Goal: Transaction & Acquisition: Download file/media

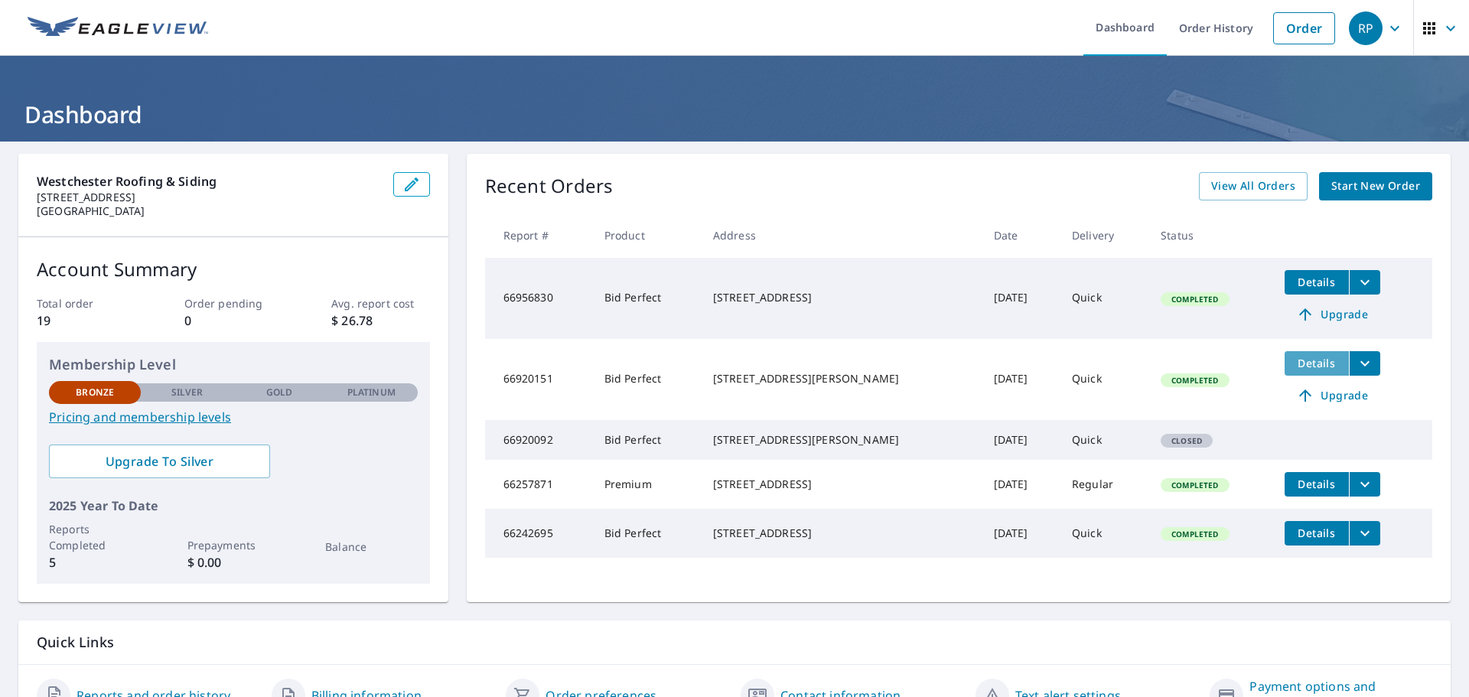
click at [1305, 360] on span "Details" at bounding box center [1317, 363] width 46 height 15
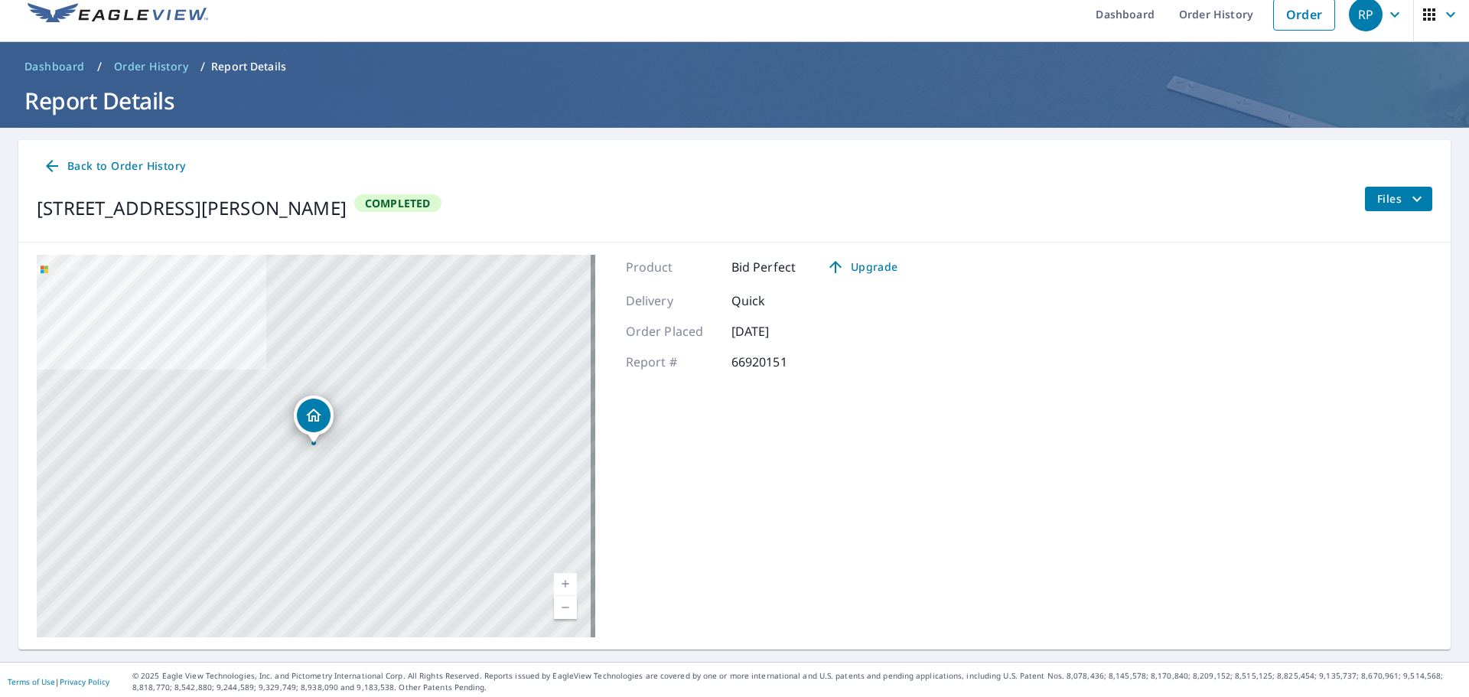
scroll to position [18, 0]
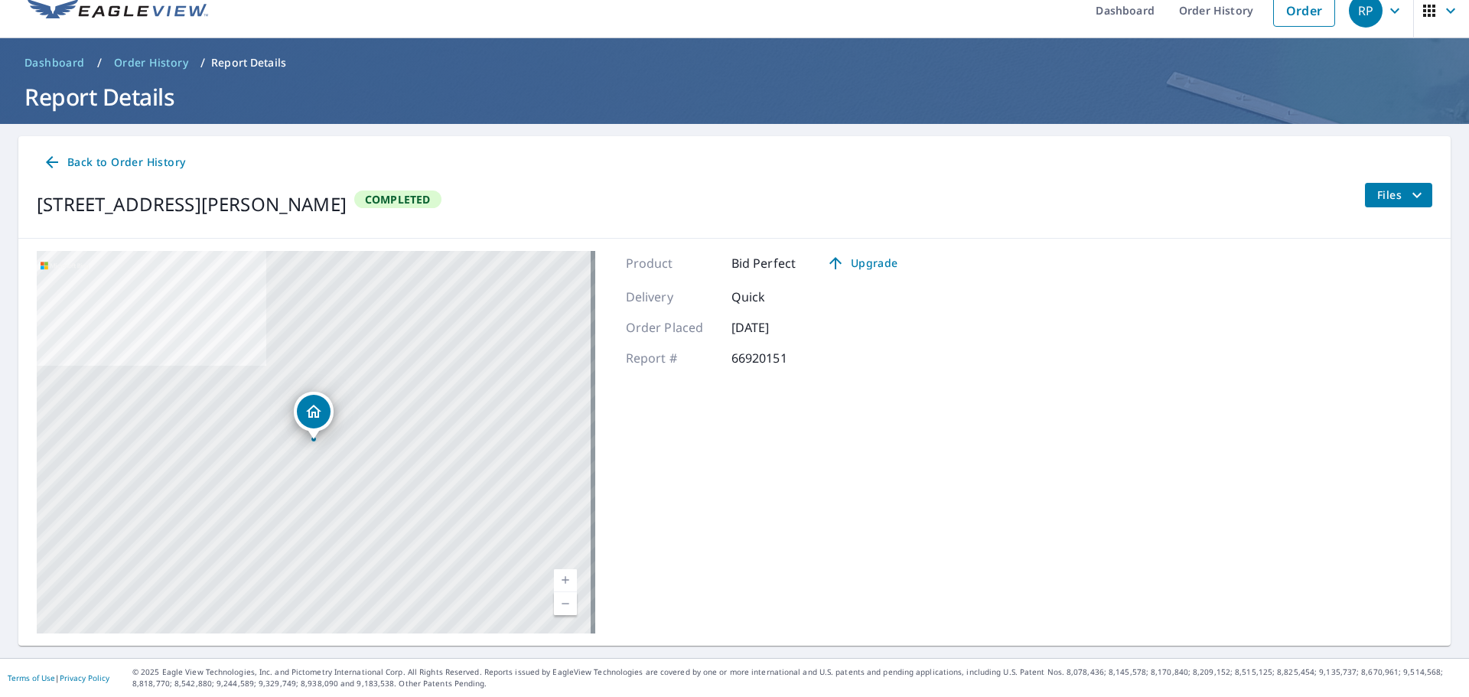
click at [56, 164] on icon at bounding box center [52, 162] width 18 height 18
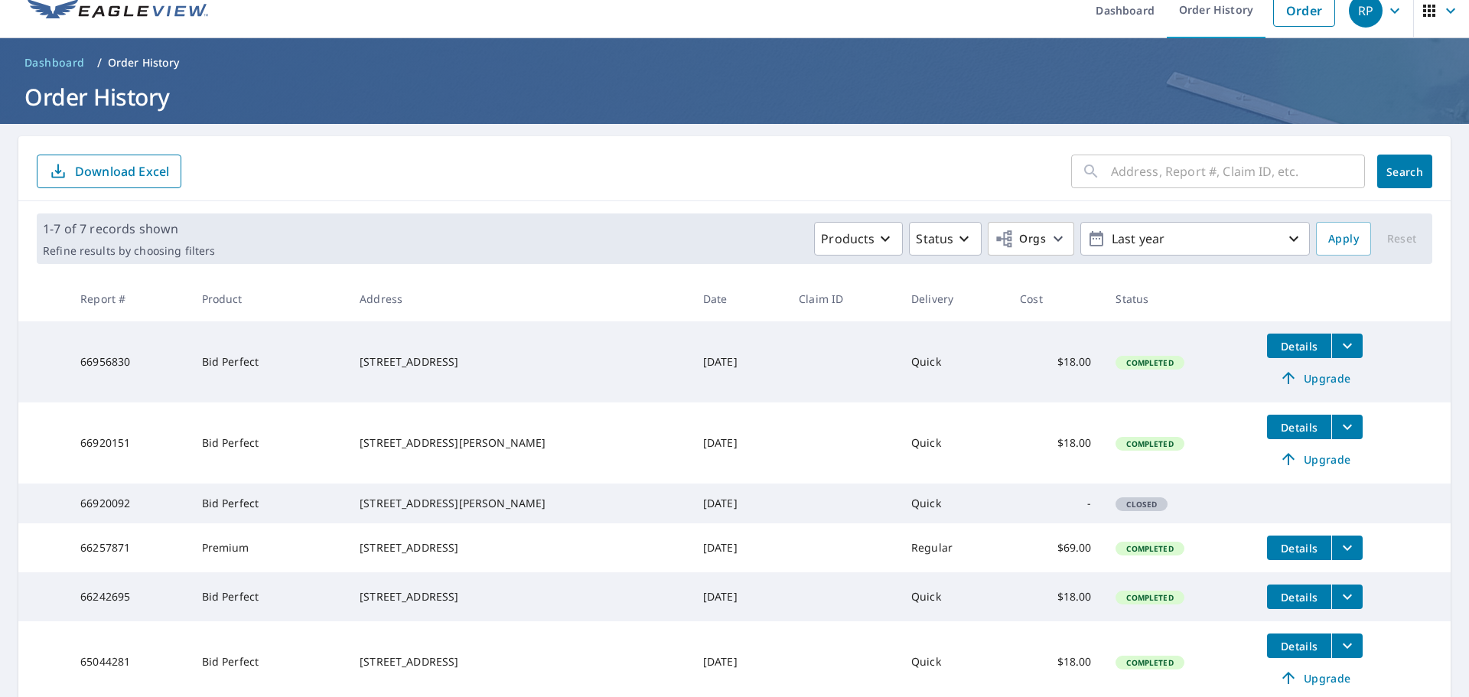
click at [1083, 513] on td "-" at bounding box center [1055, 503] width 96 height 40
click at [1231, 516] on td "Closed" at bounding box center [1178, 503] width 151 height 40
click at [1341, 433] on icon "filesDropdownBtn-66920151" at bounding box center [1347, 427] width 18 height 18
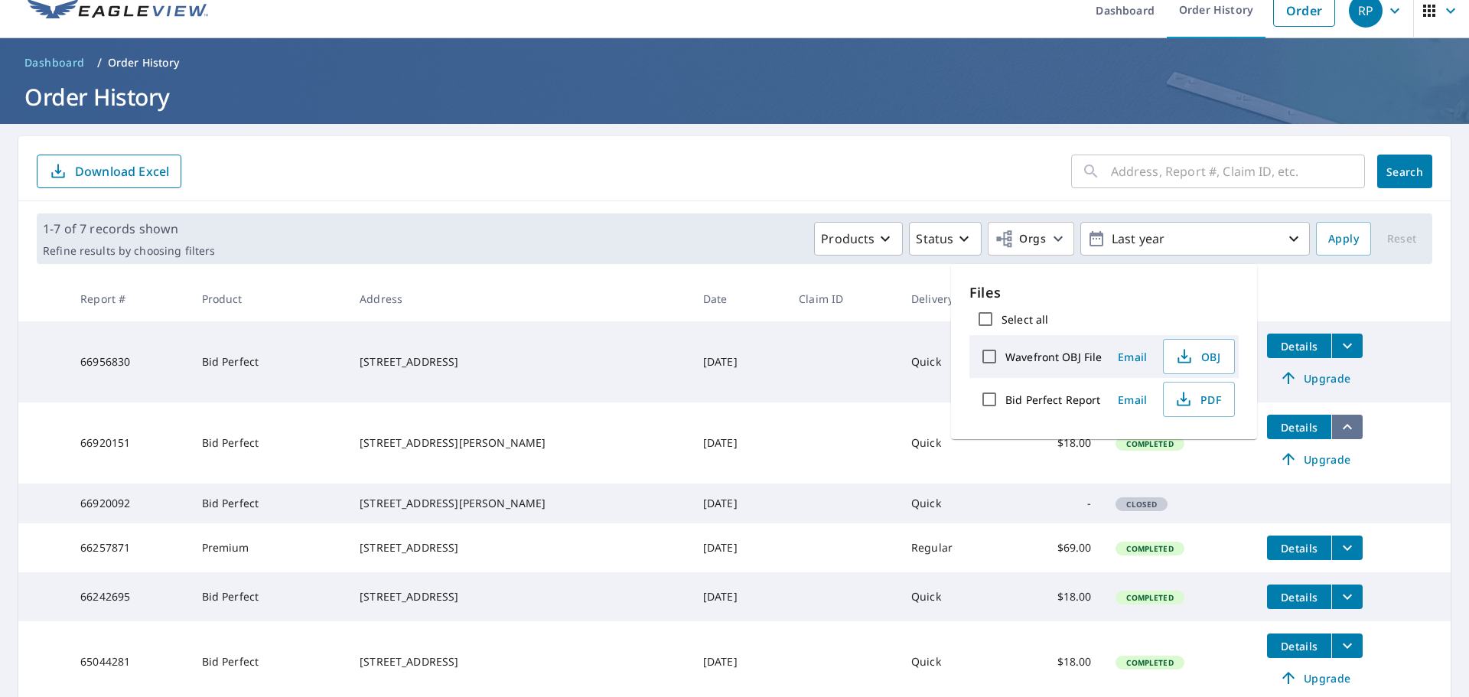
click at [1342, 432] on icon "filesDropdownBtn-66920151" at bounding box center [1347, 427] width 18 height 18
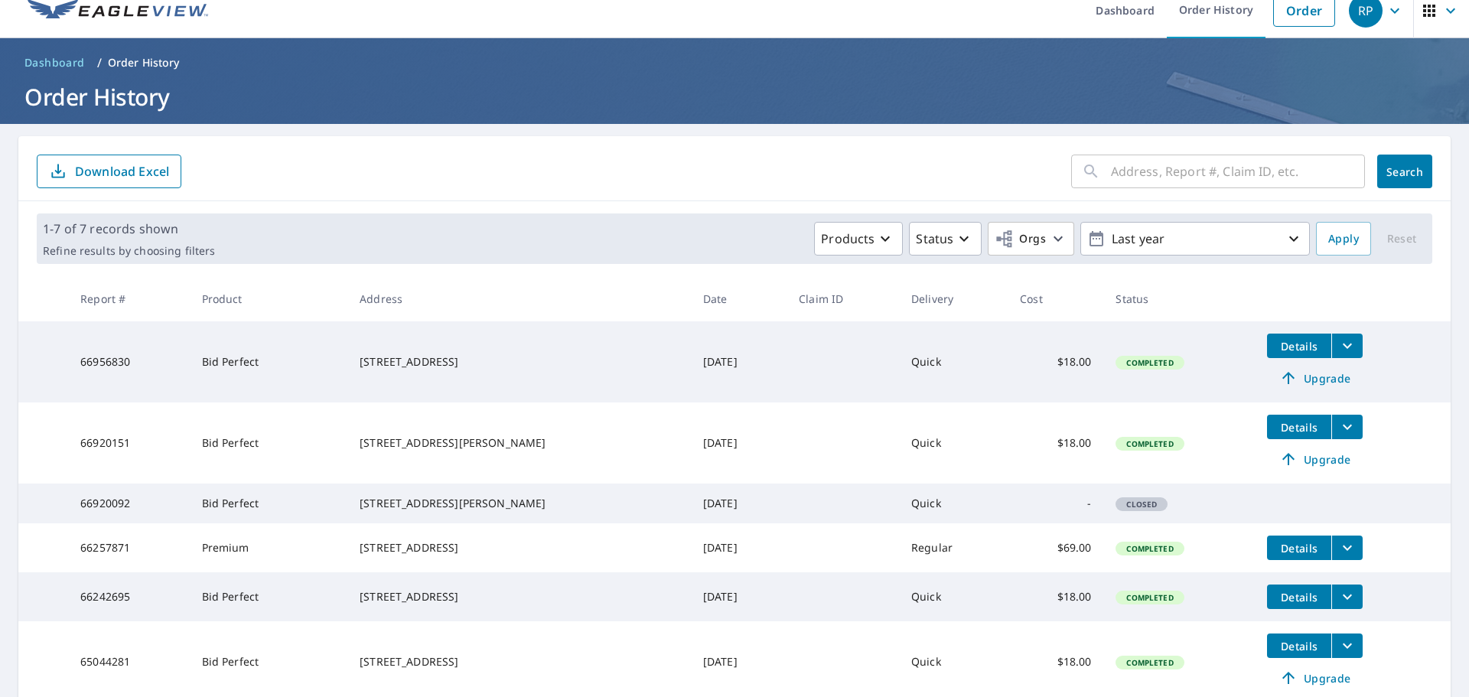
drag, startPoint x: 130, startPoint y: 447, endPoint x: 138, endPoint y: 444, distance: 8.0
click at [136, 446] on td "66920151" at bounding box center [128, 442] width 121 height 81
click at [1293, 431] on span "Details" at bounding box center [1299, 427] width 46 height 15
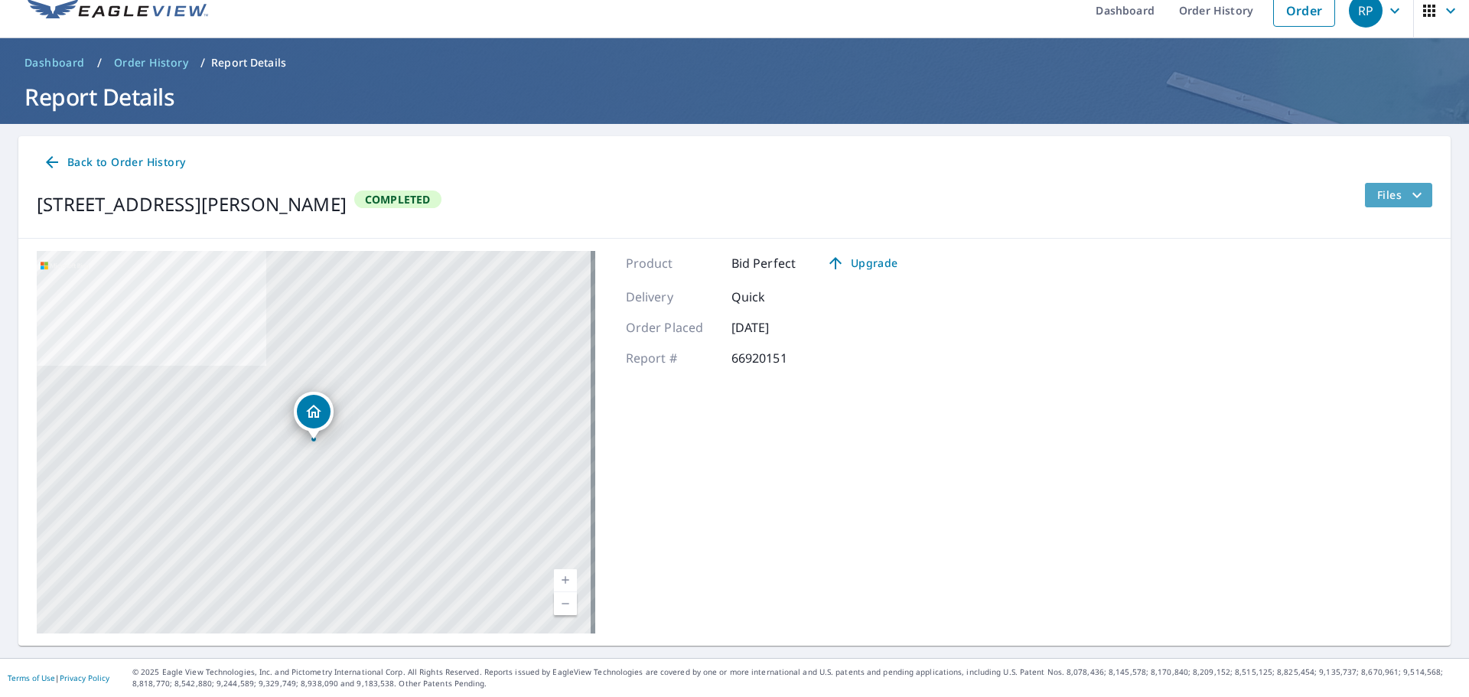
click at [1377, 202] on span "Files" at bounding box center [1401, 195] width 49 height 18
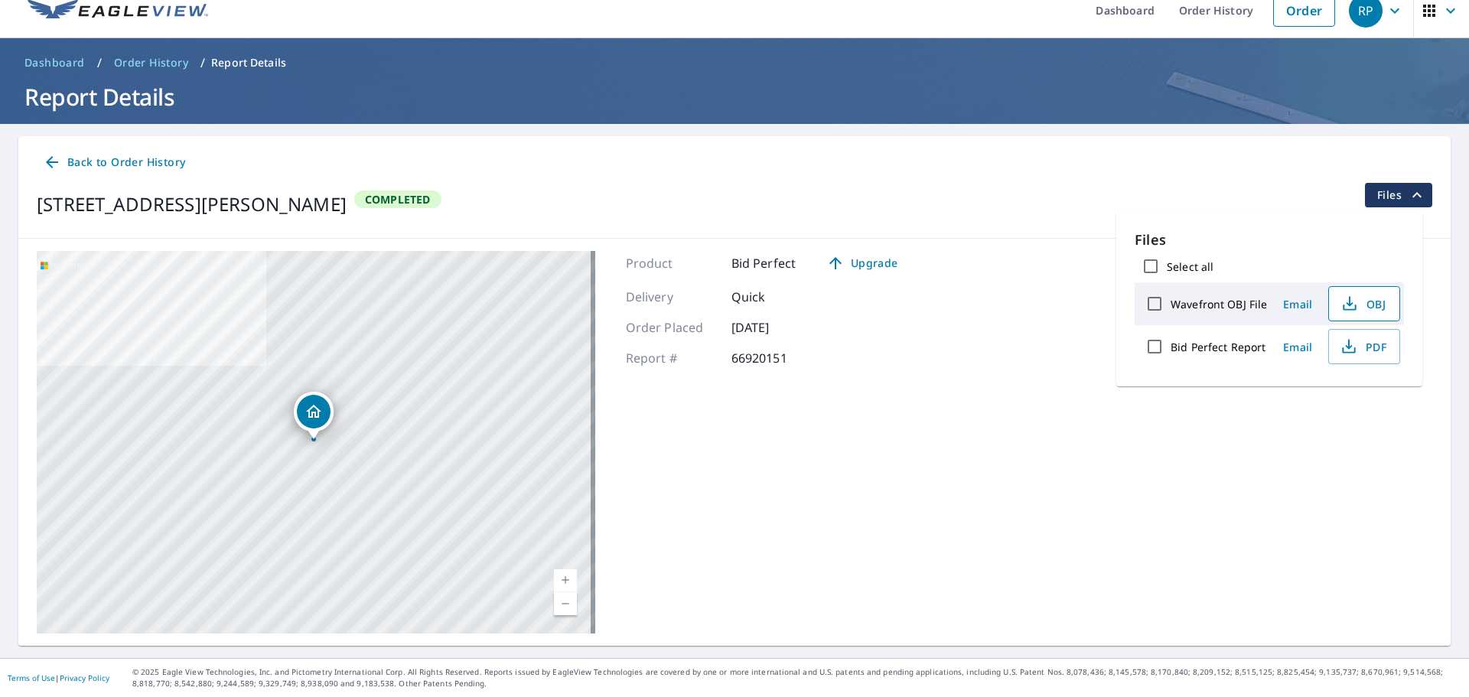
click at [1359, 306] on span "OBJ" at bounding box center [1362, 303] width 49 height 18
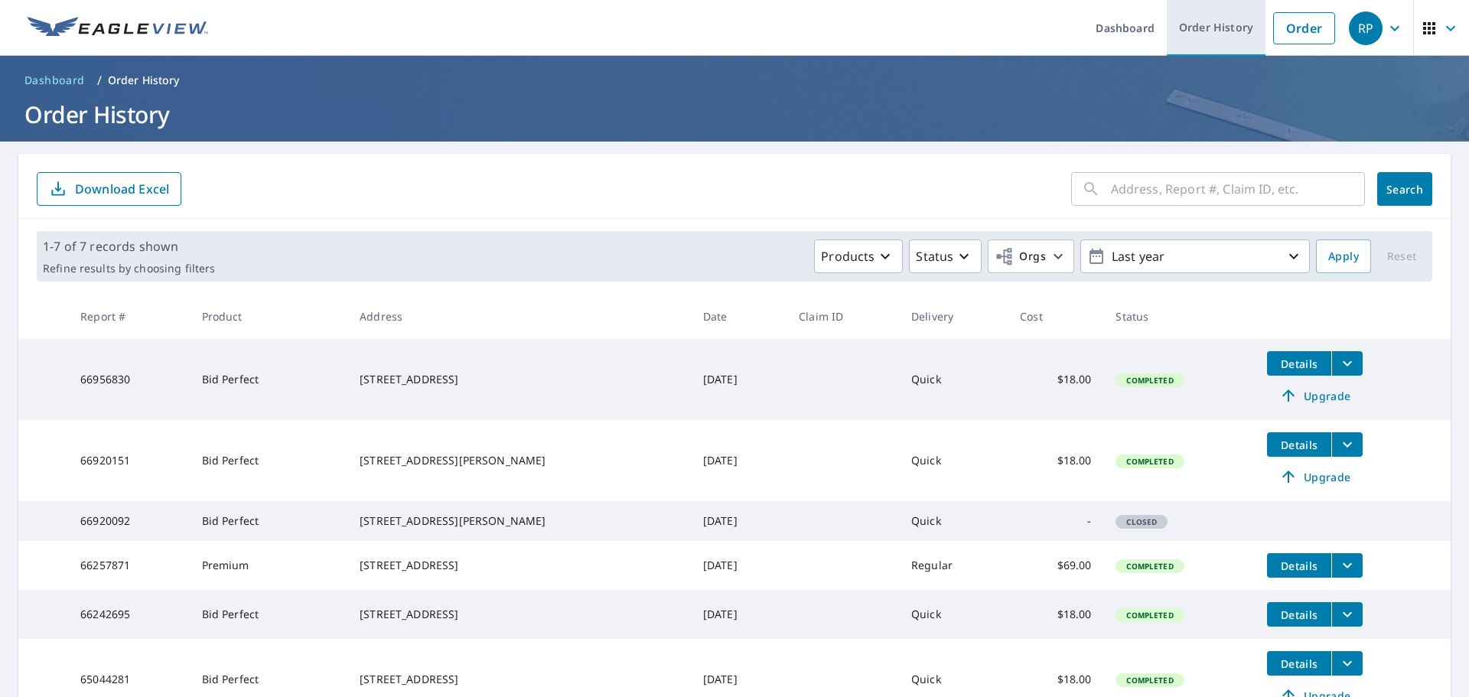
click at [1206, 24] on link "Order History" at bounding box center [1216, 28] width 99 height 56
click at [1117, 24] on link "Dashboard" at bounding box center [1124, 28] width 83 height 56
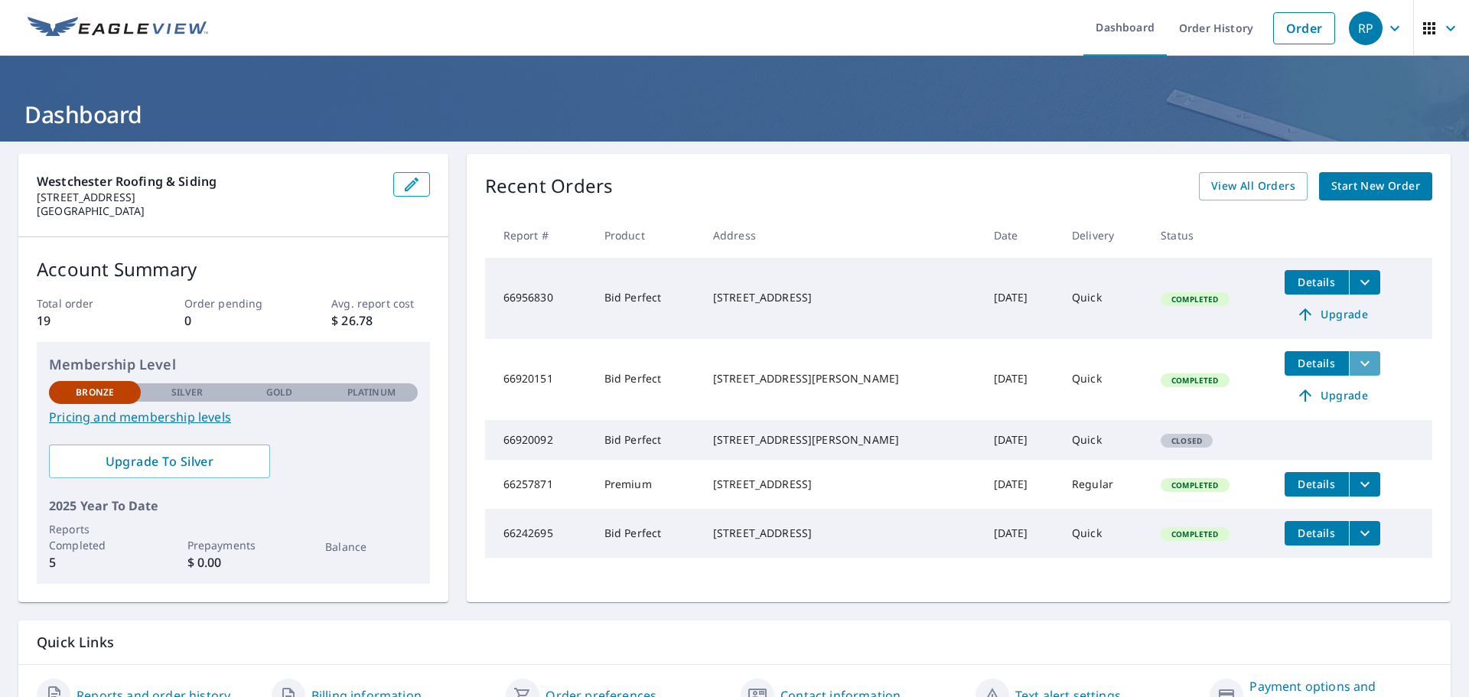
click at [1360, 362] on icon "filesDropdownBtn-66920151" at bounding box center [1364, 362] width 9 height 5
